Goal: Task Accomplishment & Management: Manage account settings

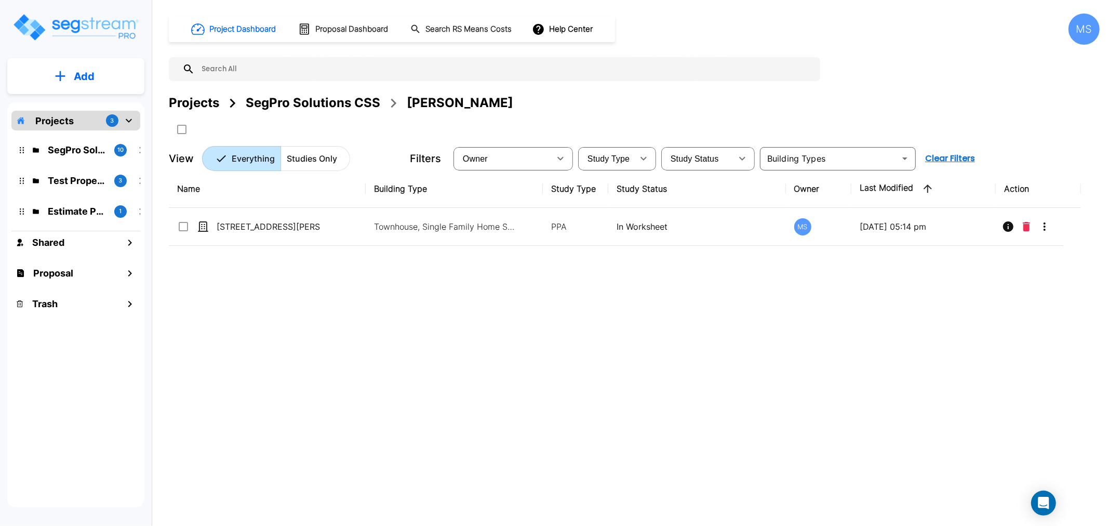
click at [346, 102] on div "SegPro Solutions CSS" at bounding box center [313, 103] width 135 height 19
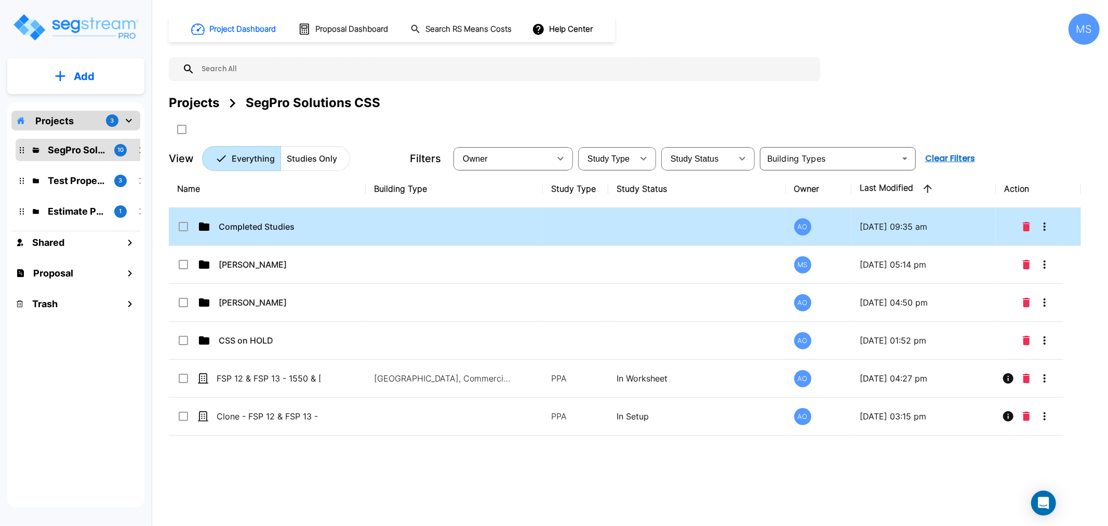
click at [274, 218] on td "Completed Studies" at bounding box center [267, 227] width 197 height 38
checkbox input "false"
click at [274, 218] on td "Completed Studies" at bounding box center [267, 227] width 197 height 38
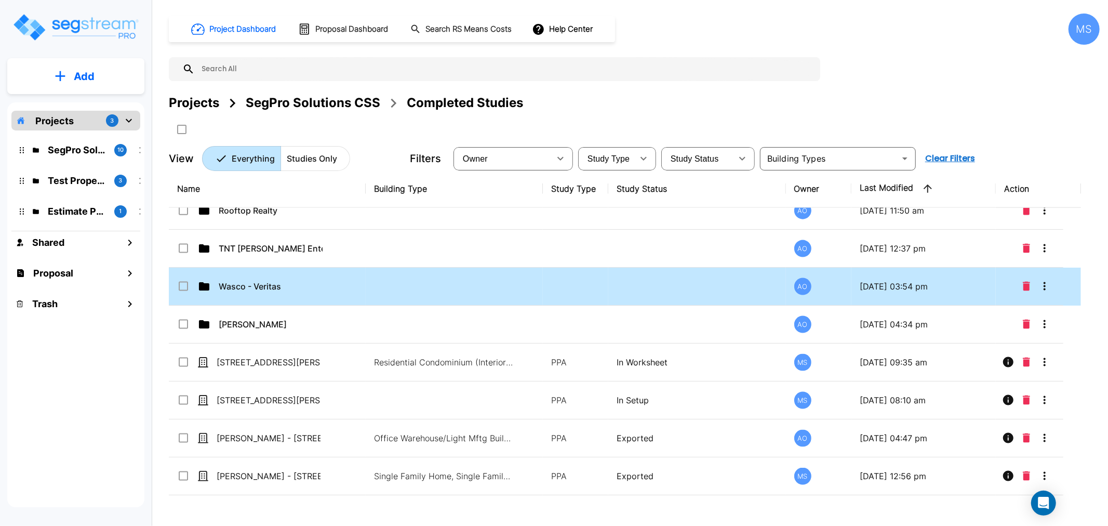
scroll to position [1212, 0]
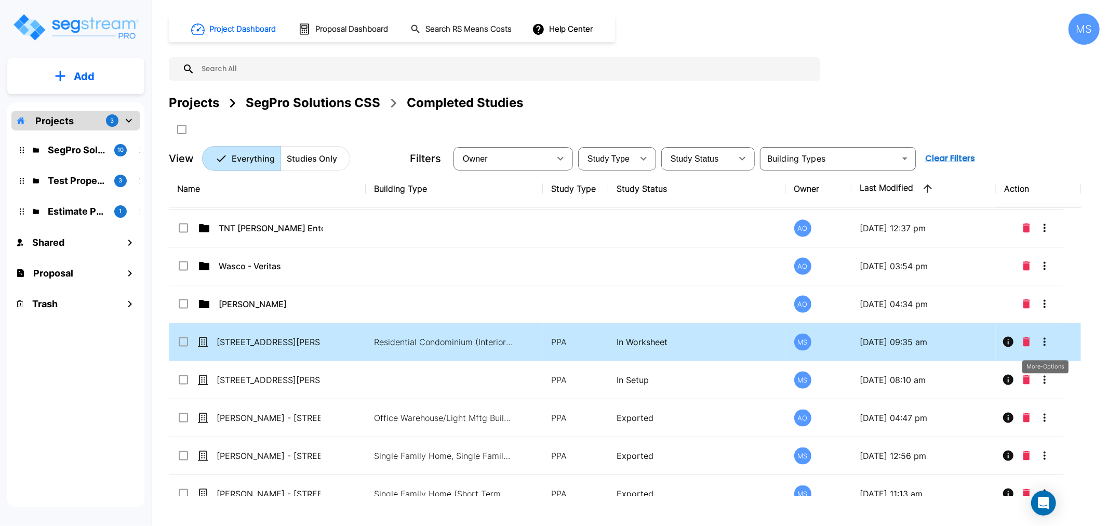
click at [1047, 350] on button "More-Options" at bounding box center [1044, 341] width 21 height 21
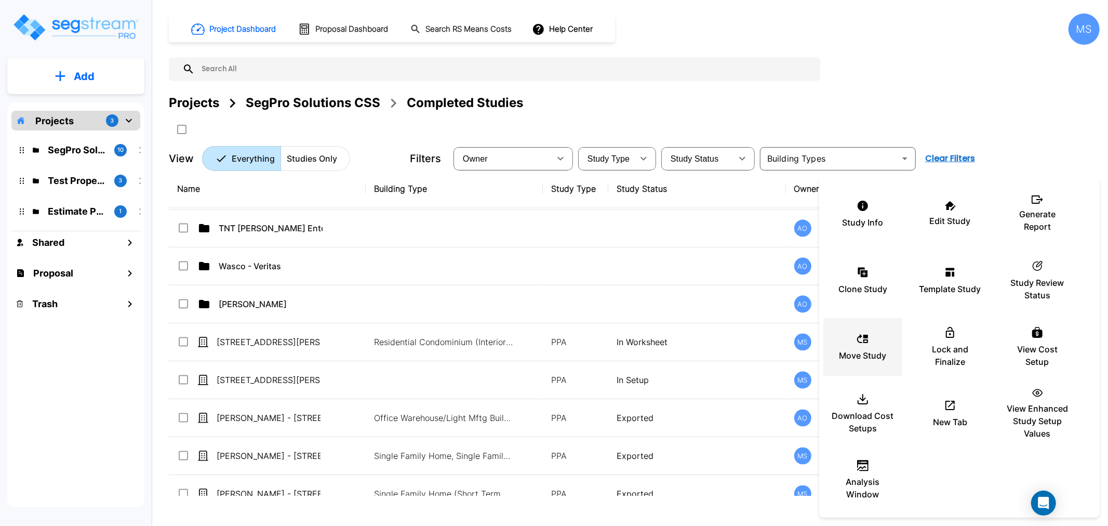
click at [859, 356] on p "Move Study" at bounding box center [863, 355] width 47 height 12
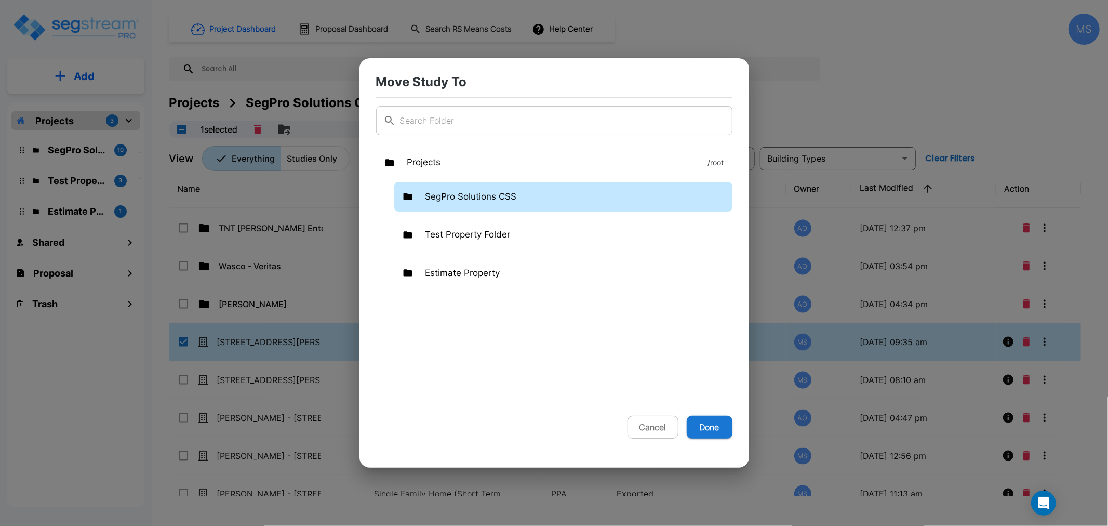
click at [512, 203] on div "SegPro Solutions CSS" at bounding box center [563, 197] width 338 height 30
click at [512, 197] on p "SegPro Solutions CSS" at bounding box center [470, 197] width 91 height 14
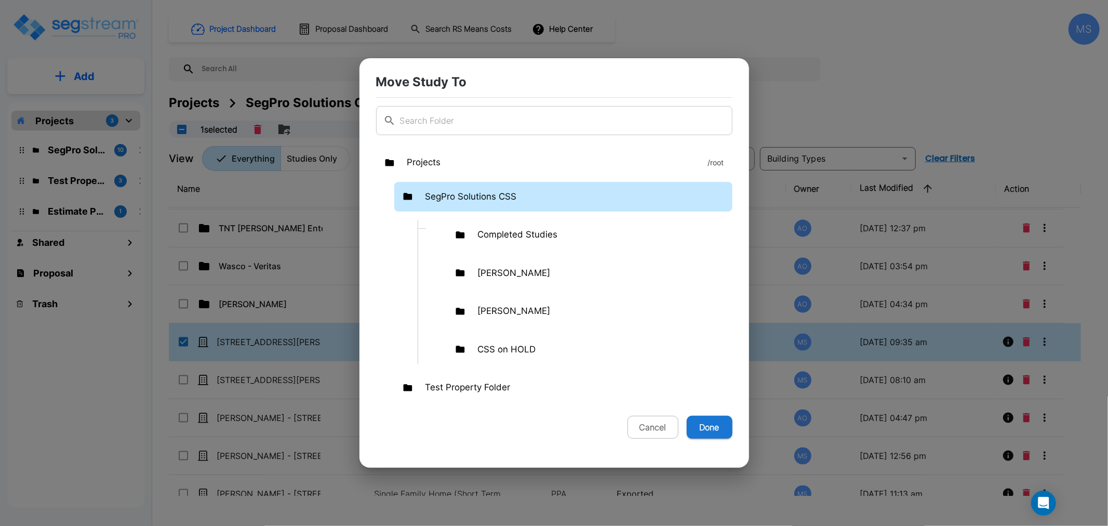
click at [522, 195] on div "SegPro Solutions CSS" at bounding box center [563, 197] width 338 height 30
click at [702, 429] on button "Done" at bounding box center [710, 427] width 46 height 23
checkbox input "false"
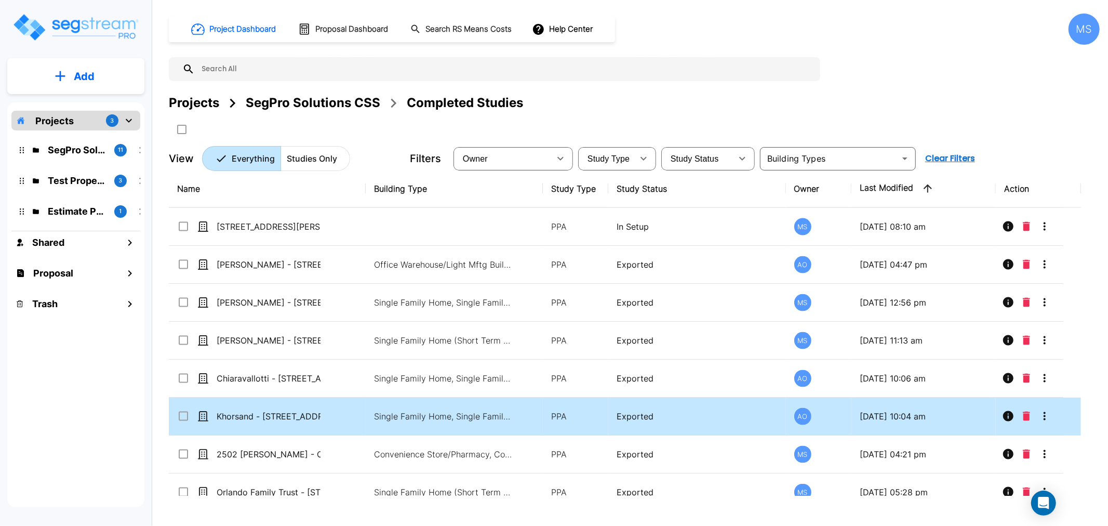
scroll to position [1270, 0]
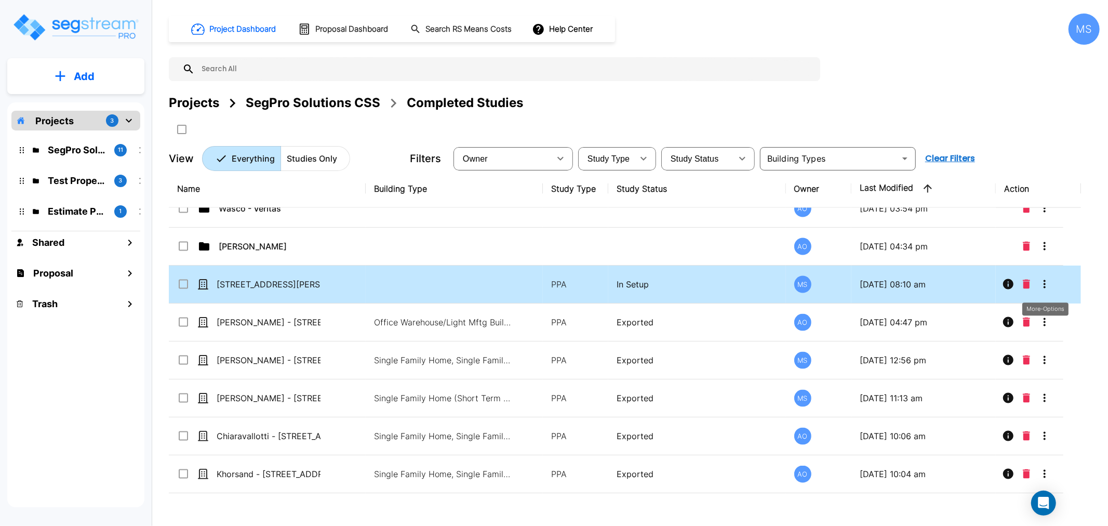
click at [1044, 284] on icon "More-Options" at bounding box center [1045, 284] width 2 height 8
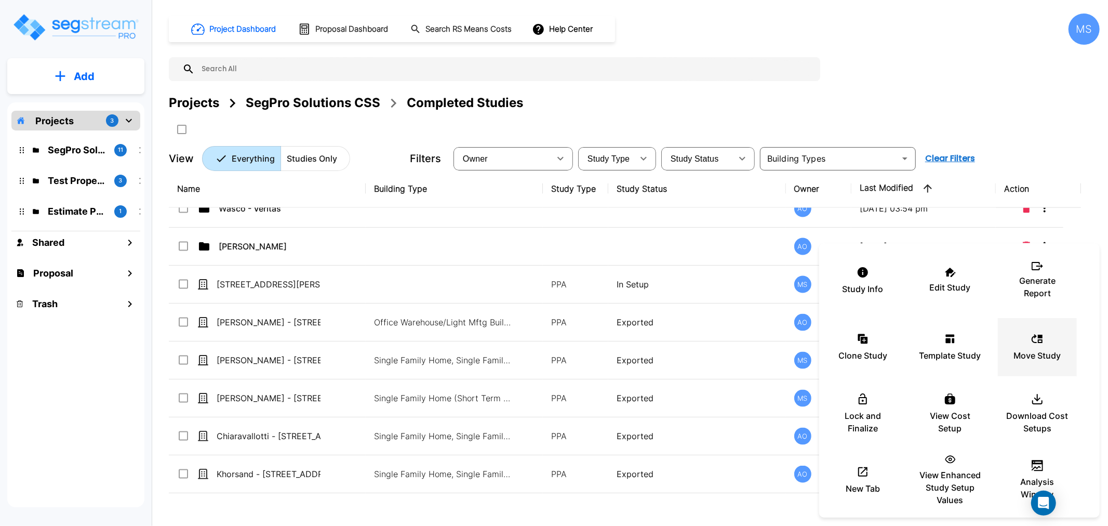
click at [1038, 356] on p "Move Study" at bounding box center [1037, 355] width 47 height 12
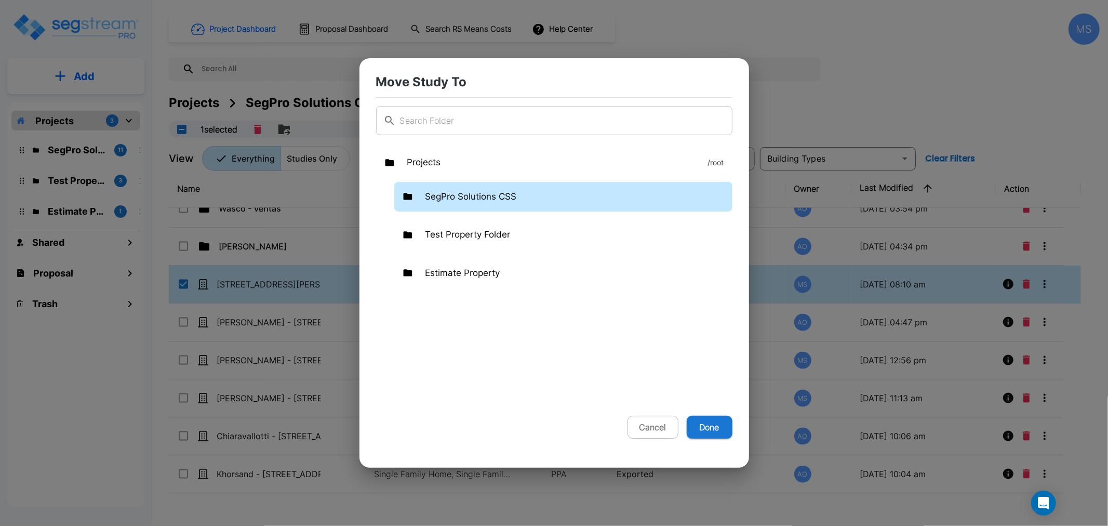
click at [544, 202] on div "SegPro Solutions CSS" at bounding box center [563, 197] width 338 height 30
click at [525, 200] on div "SegPro Solutions CSS" at bounding box center [563, 197] width 338 height 30
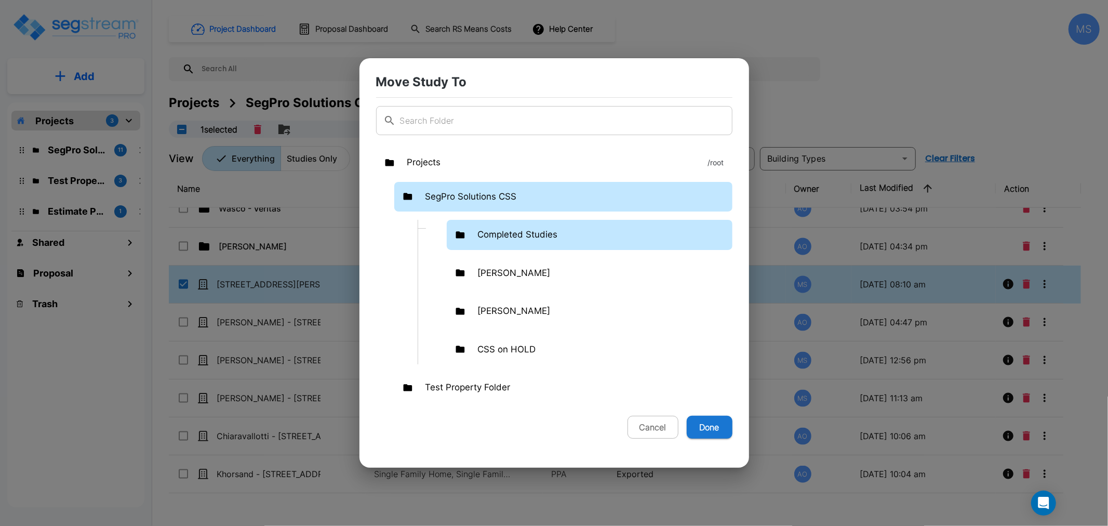
click at [538, 234] on p "Completed Studies" at bounding box center [518, 235] width 80 height 14
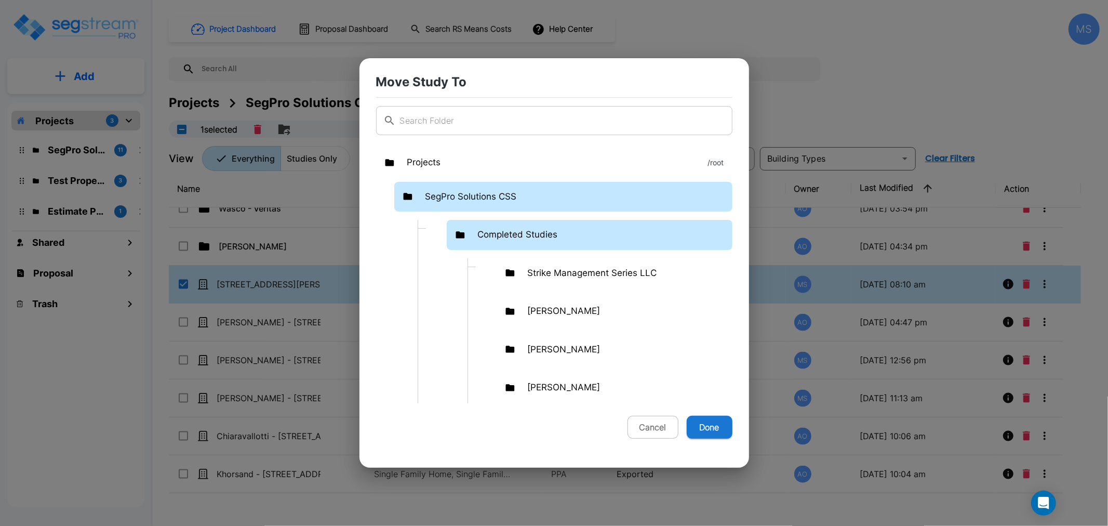
click at [516, 193] on p "SegPro Solutions CSS" at bounding box center [470, 197] width 91 height 14
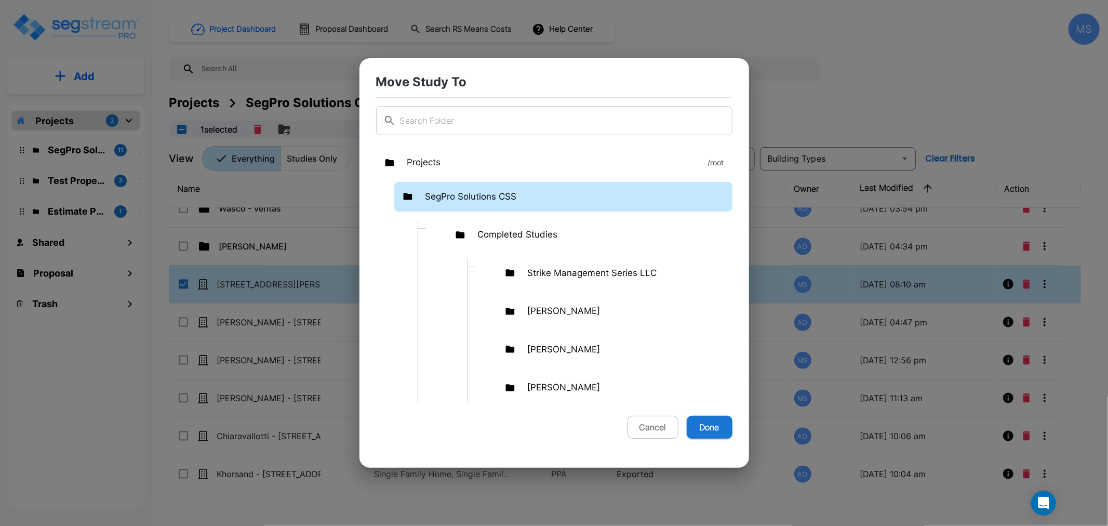
click at [516, 193] on p "SegPro Solutions CSS" at bounding box center [470, 197] width 91 height 14
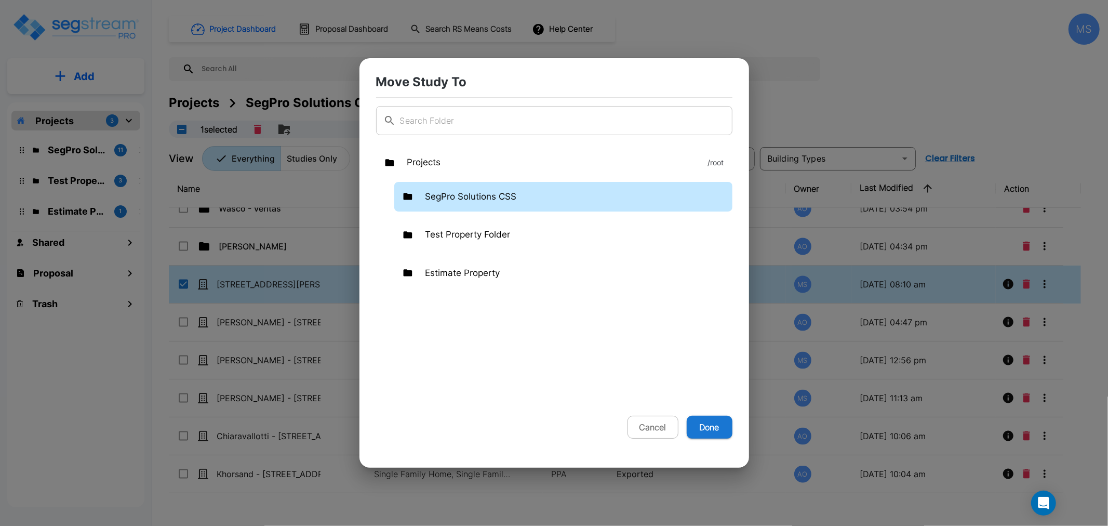
click at [473, 178] on div "Projects /root SegPro Solutions CSS Test Property Folder Estimate Property" at bounding box center [554, 273] width 356 height 260
click at [475, 193] on p "SegPro Solutions CSS" at bounding box center [470, 197] width 91 height 14
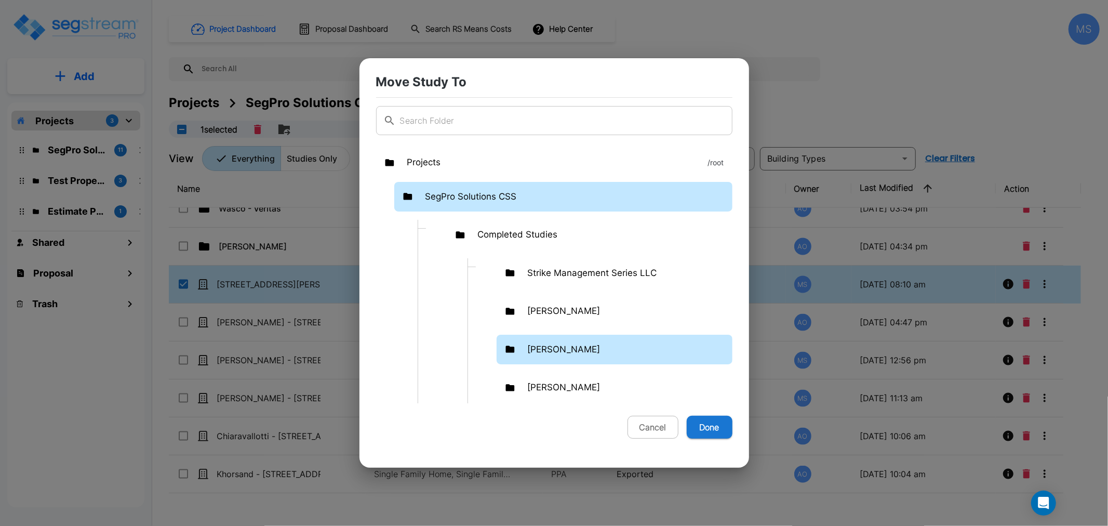
scroll to position [346, 0]
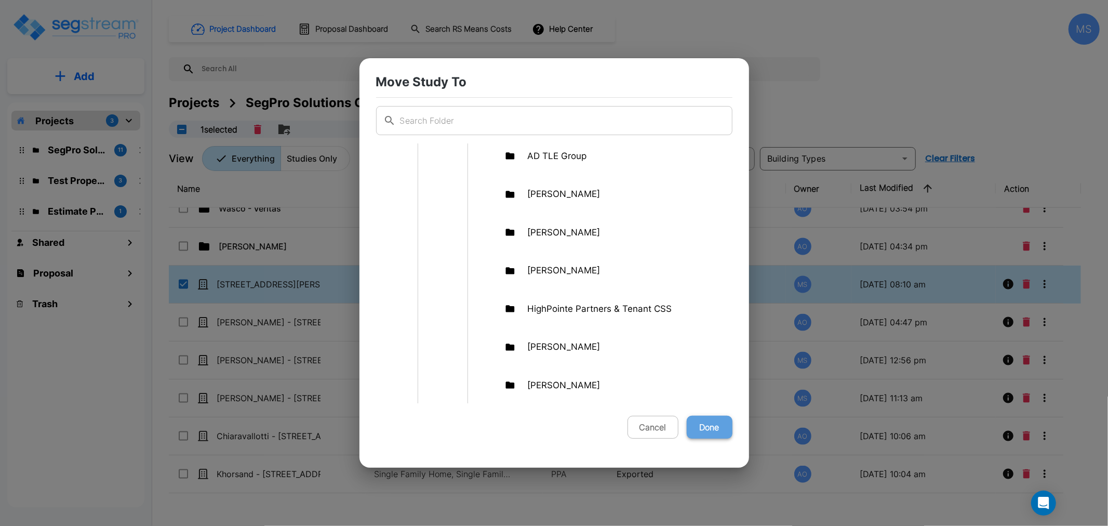
click at [708, 423] on button "Done" at bounding box center [710, 427] width 46 height 23
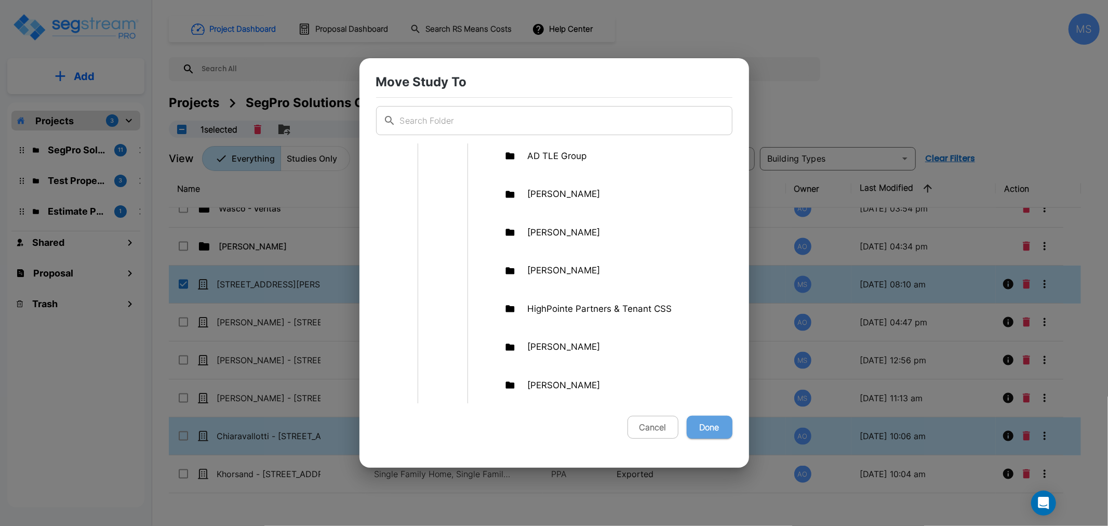
checkbox input "false"
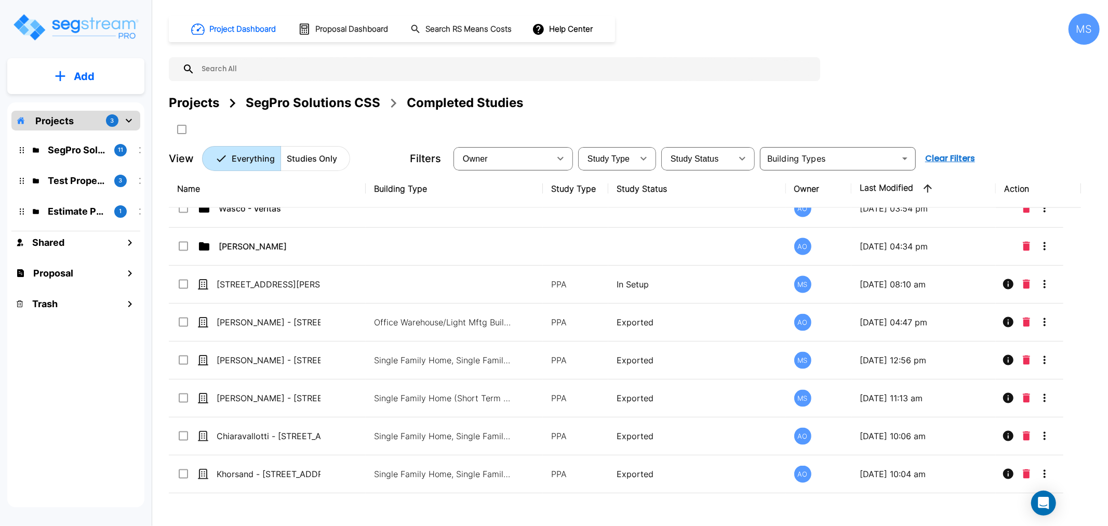
scroll to position [0, 0]
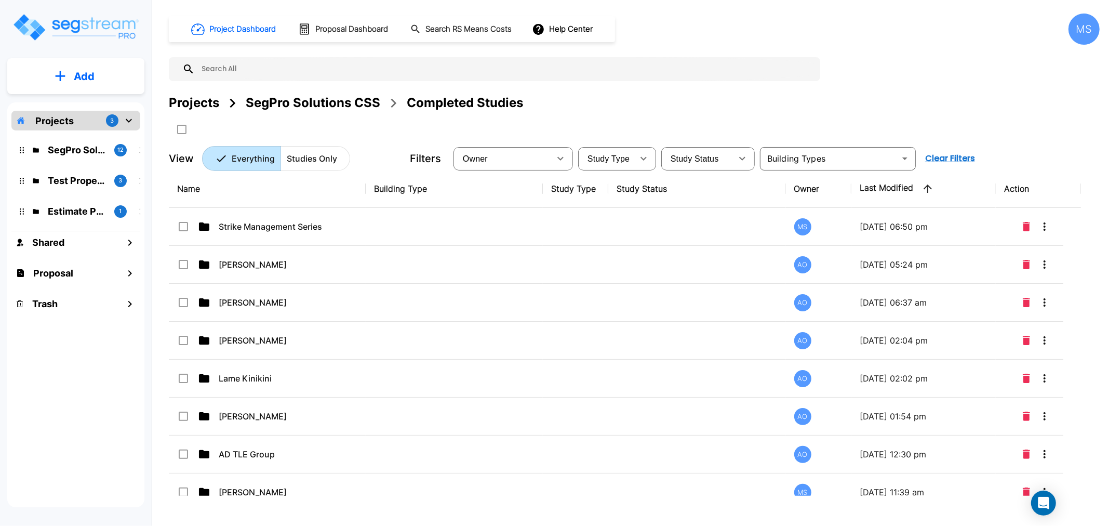
click at [269, 103] on div "SegPro Solutions CSS" at bounding box center [313, 103] width 135 height 19
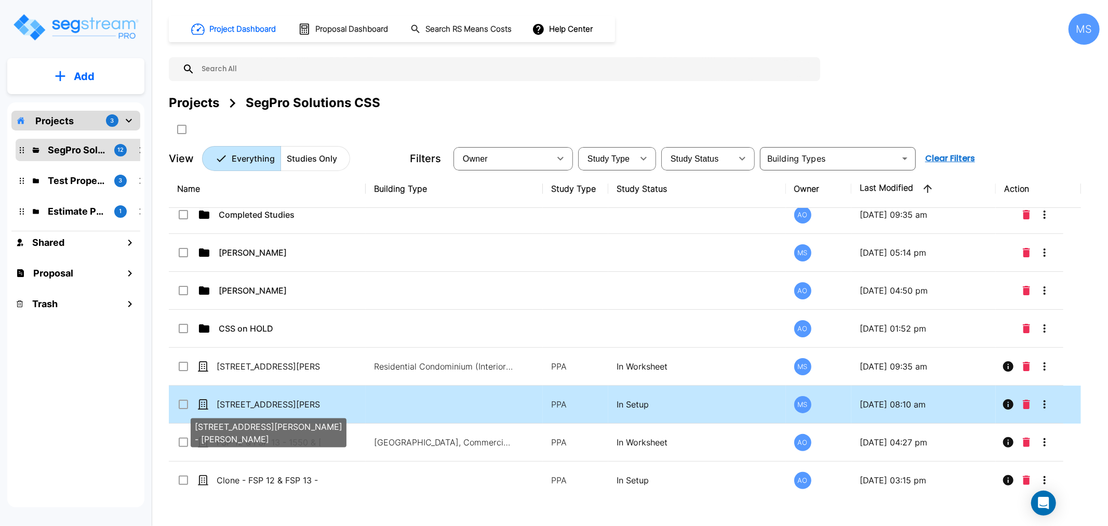
scroll to position [16, 0]
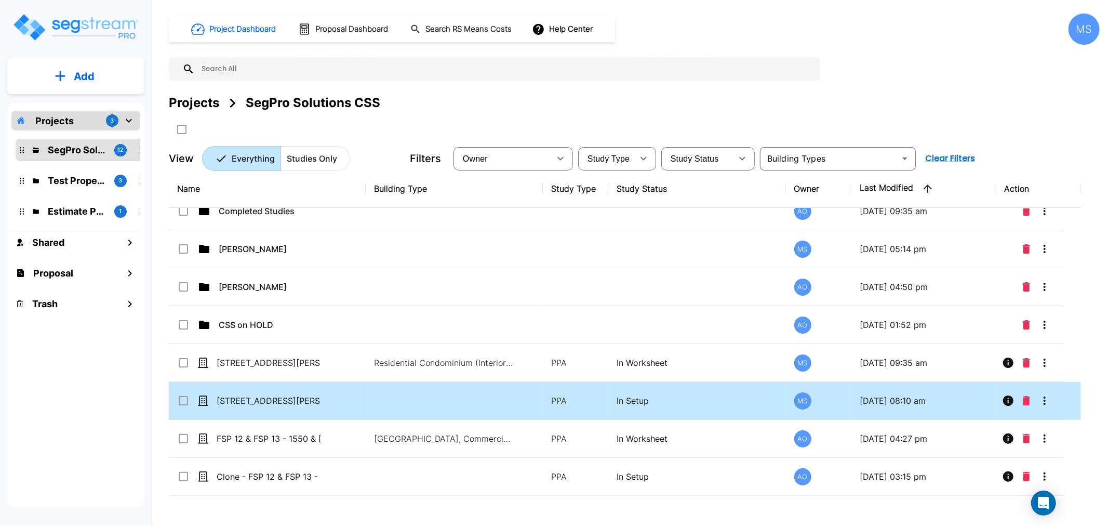
click at [447, 396] on td at bounding box center [454, 401] width 177 height 38
checkbox input "true"
click at [447, 396] on td at bounding box center [454, 401] width 177 height 38
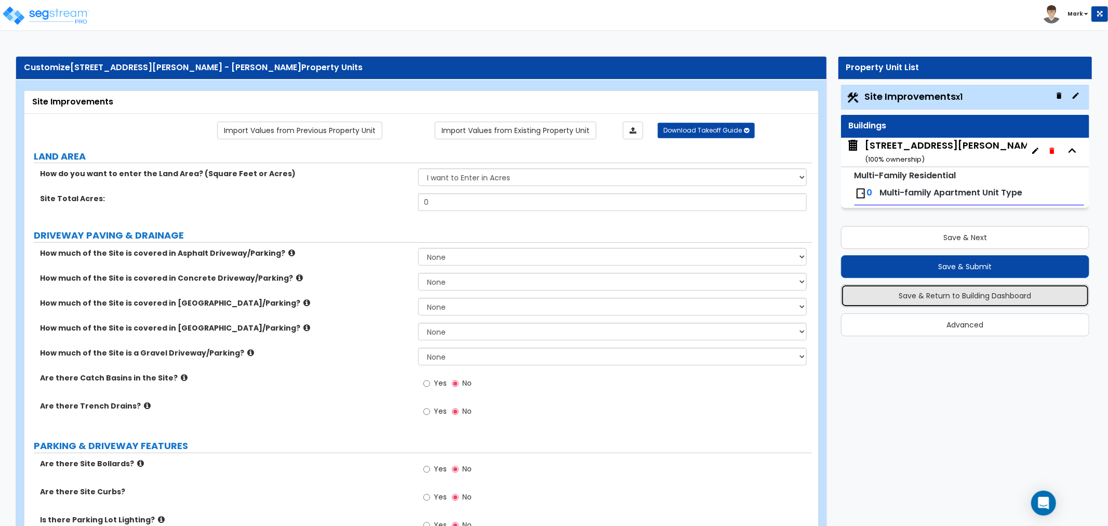
click at [939, 300] on button "Save & Return to Building Dashboard" at bounding box center [965, 295] width 248 height 23
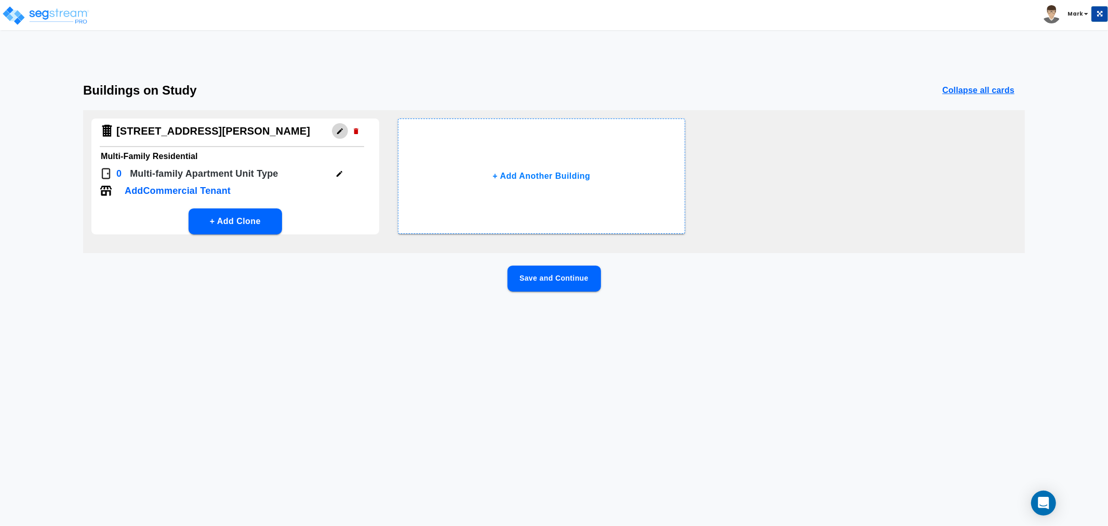
click at [345, 131] on button "button" at bounding box center [340, 131] width 16 height 16
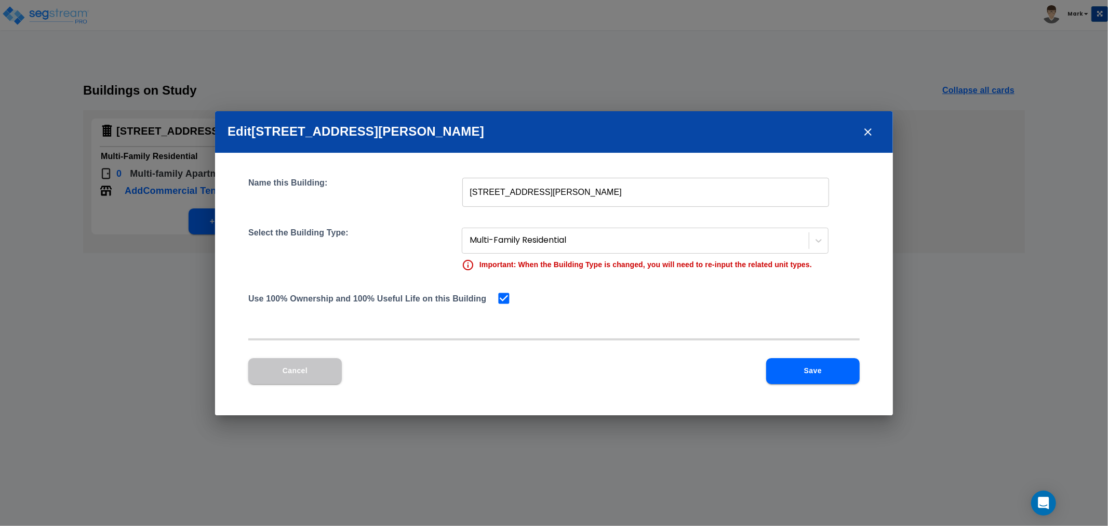
click at [499, 191] on input "[STREET_ADDRESS][PERSON_NAME]" at bounding box center [645, 192] width 367 height 29
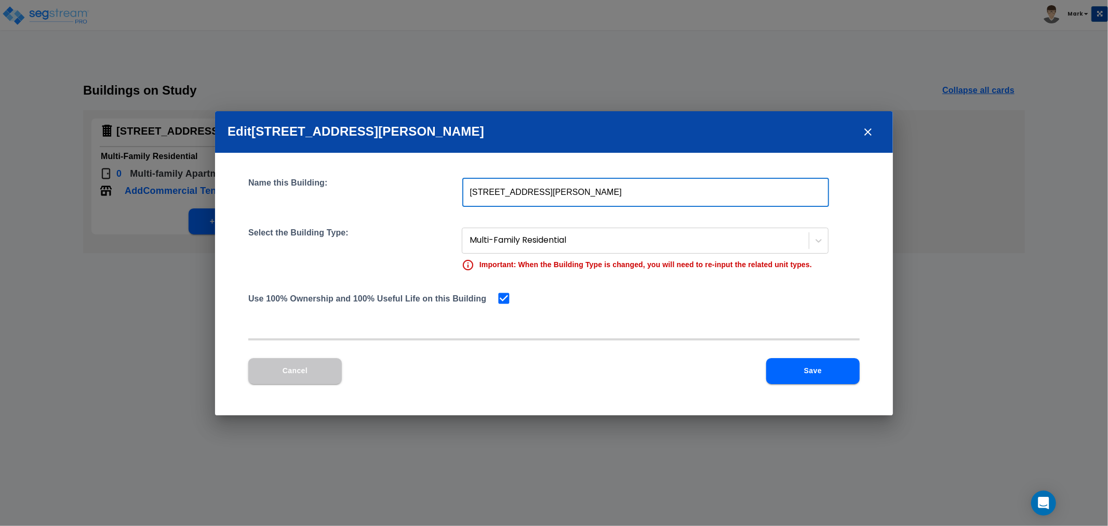
type input "2275 Storm Meadows Dr, Unit 45"
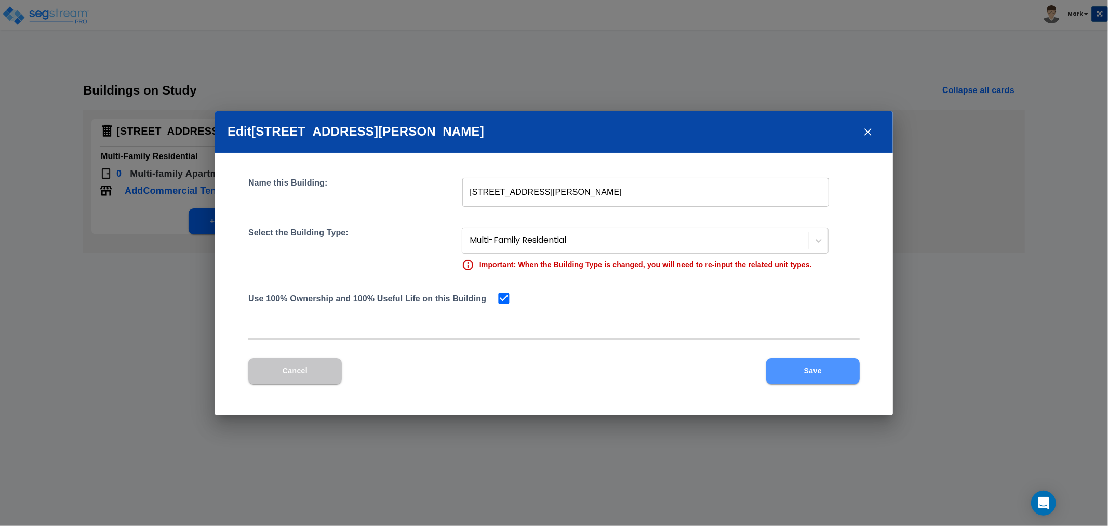
click at [802, 366] on button "Save" at bounding box center [813, 371] width 94 height 26
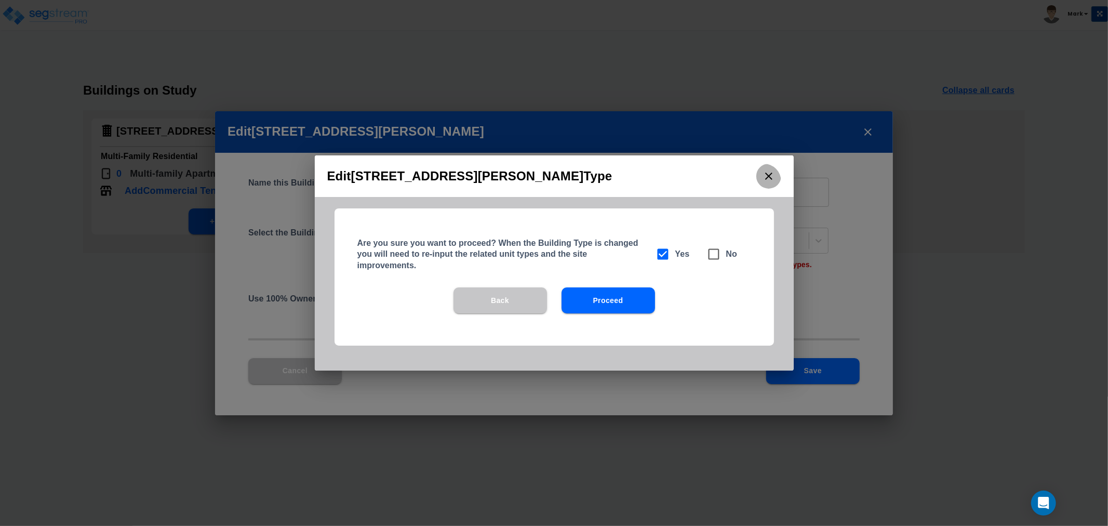
click at [764, 179] on icon "close" at bounding box center [769, 176] width 12 height 12
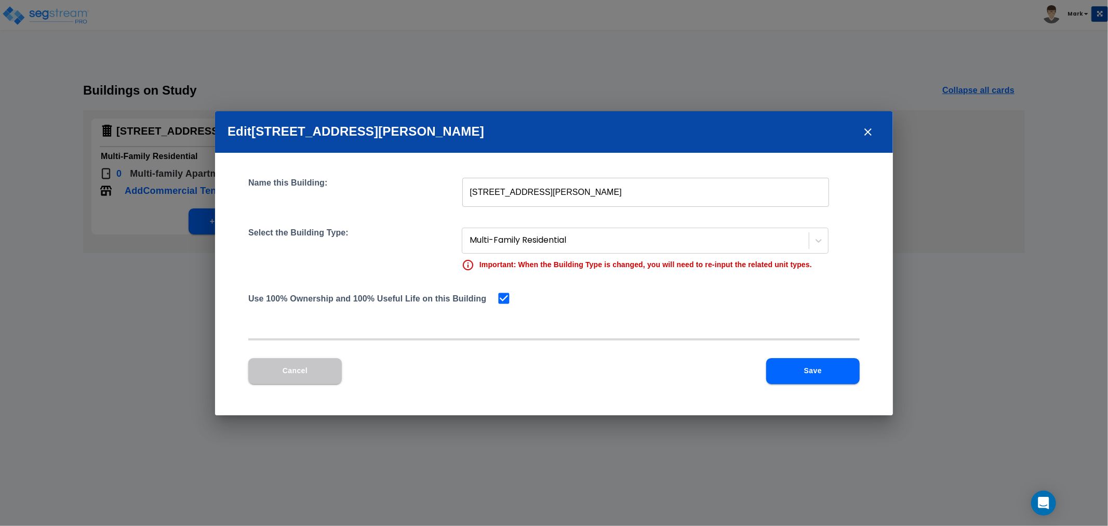
click at [860, 131] on button "close" at bounding box center [868, 131] width 25 height 25
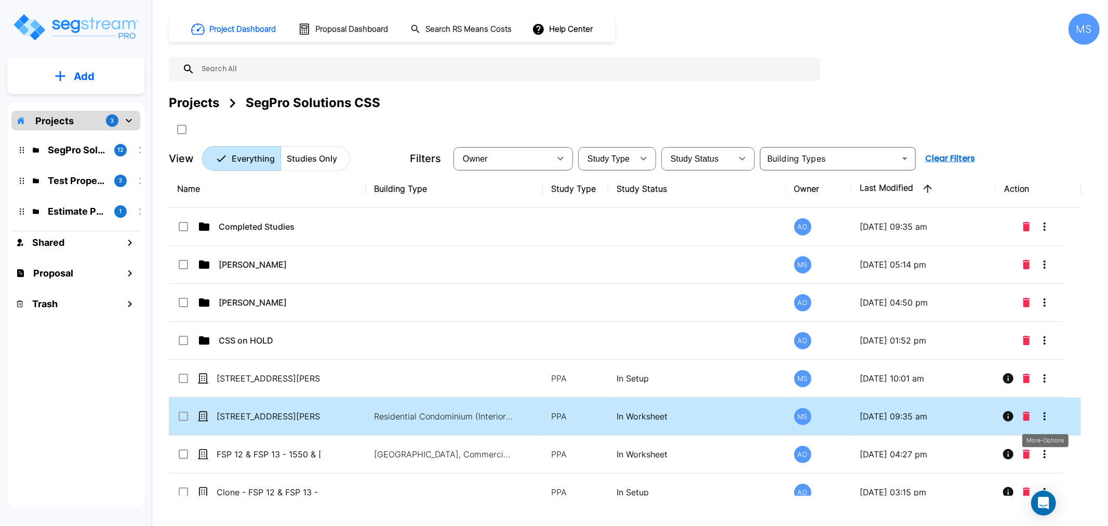
click at [1050, 423] on button "More-Options" at bounding box center [1044, 416] width 21 height 21
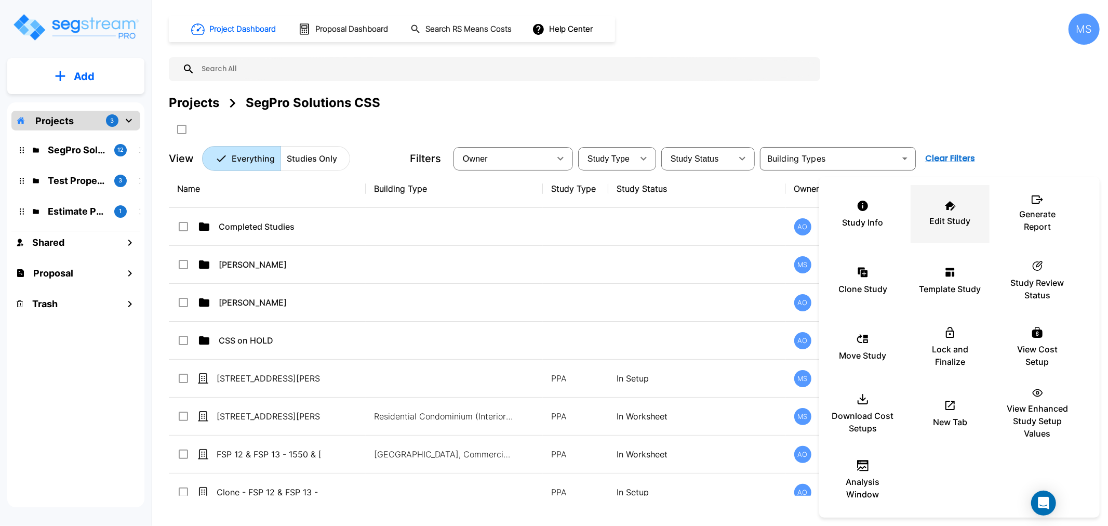
click at [940, 210] on div "Edit Study" at bounding box center [950, 214] width 62 height 52
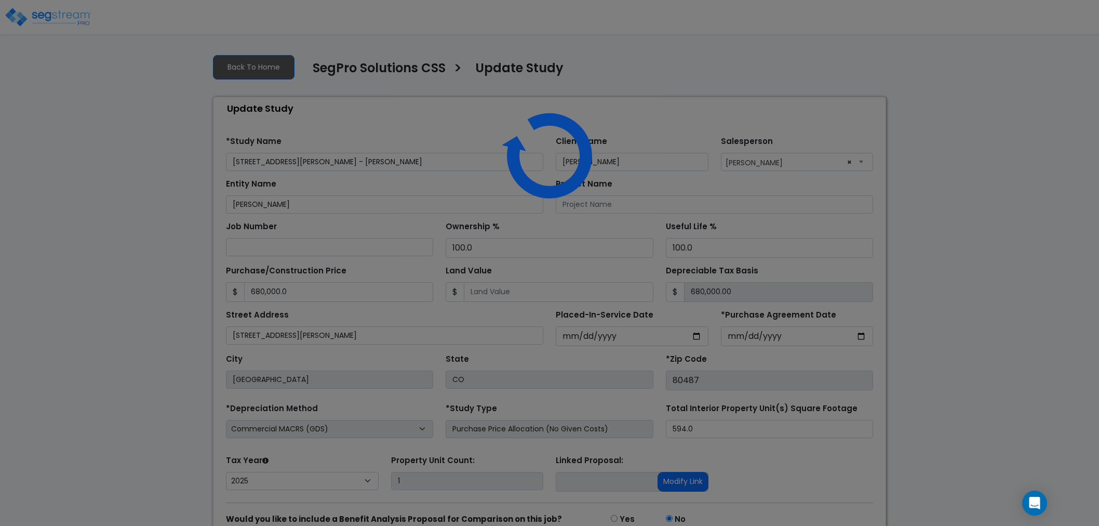
select select "2025"
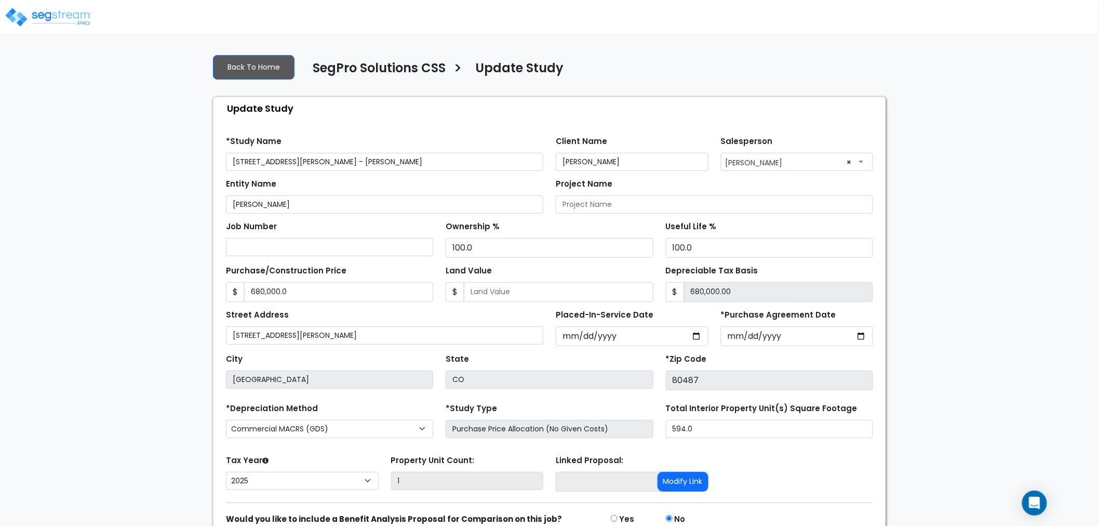
click at [260, 158] on input "[STREET_ADDRESS][PERSON_NAME] - [PERSON_NAME]" at bounding box center [384, 162] width 317 height 18
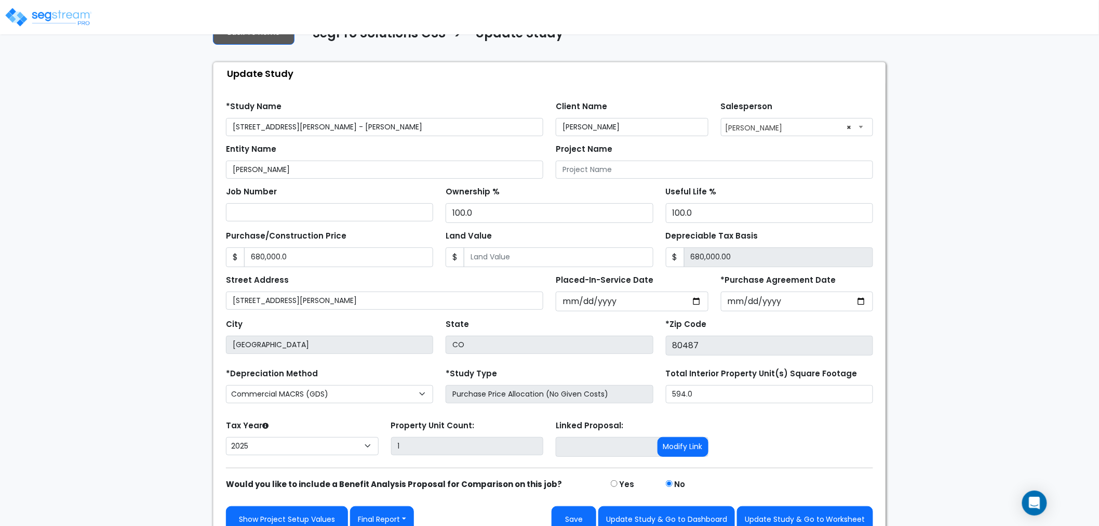
scroll to position [50, 0]
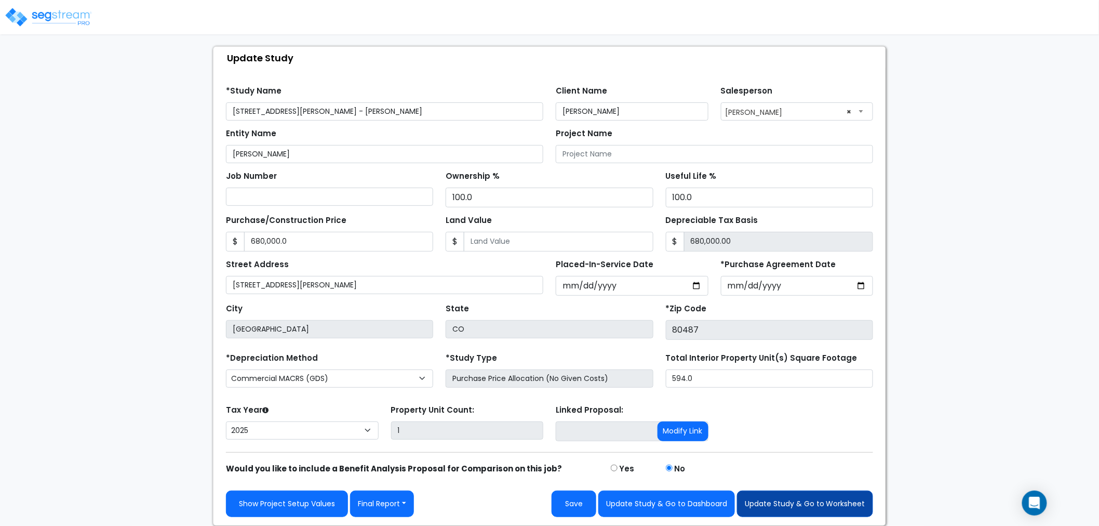
type input "[STREET_ADDRESS][PERSON_NAME] - [PERSON_NAME]"
click at [804, 510] on button "Update Study & Go to Worksheet" at bounding box center [805, 503] width 136 height 26
type input "680000"
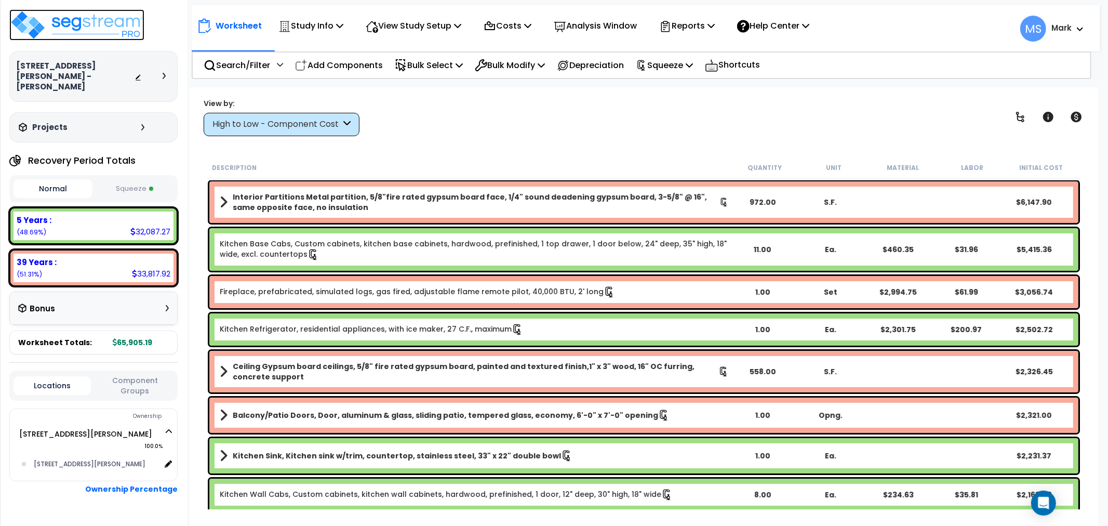
click at [99, 20] on img at bounding box center [76, 24] width 135 height 31
